Goal: Check status

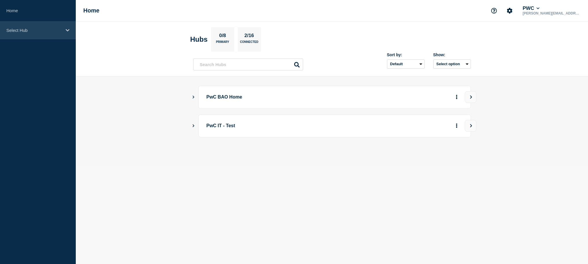
click at [57, 33] on div "Select Hub" at bounding box center [38, 30] width 76 height 18
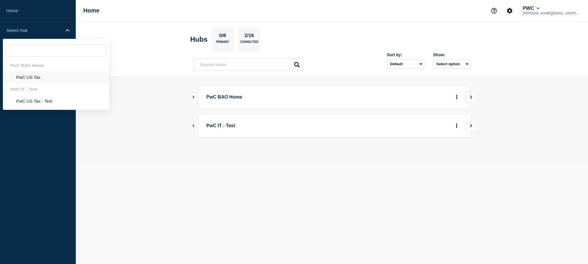
click at [37, 79] on li "PwC US Tax" at bounding box center [56, 77] width 106 height 12
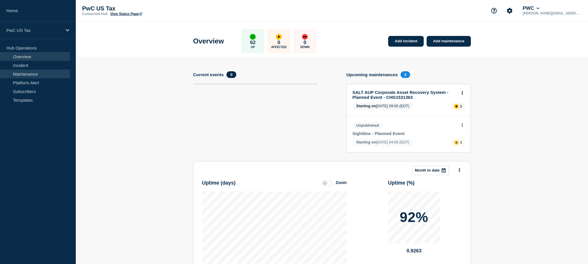
click at [20, 76] on link "Maintenance" at bounding box center [35, 73] width 70 height 9
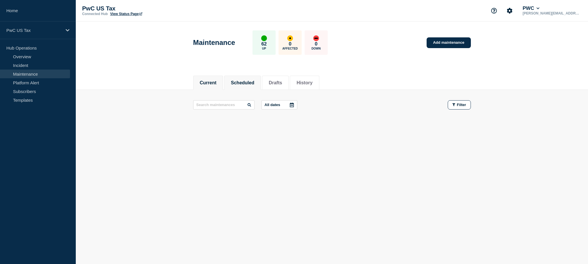
drag, startPoint x: 248, startPoint y: 84, endPoint x: 250, endPoint y: 88, distance: 4.7
click at [248, 84] on button "Scheduled" at bounding box center [242, 82] width 23 height 5
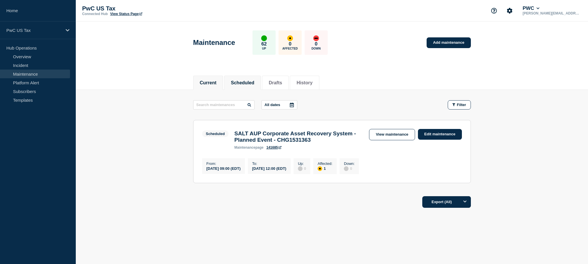
click at [216, 87] on li "Current" at bounding box center [208, 82] width 30 height 14
